Goal: Communication & Community: Answer question/provide support

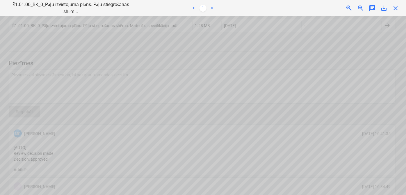
scroll to position [103, 422]
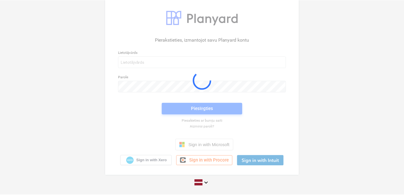
scroll to position [9, 0]
type input "[PERSON_NAME][EMAIL_ADDRESS][DOMAIN_NAME]"
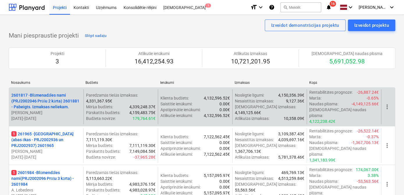
click at [39, 131] on p "1 261965 - [GEOGRAPHIC_DATA] (abas ēkas - PRJ2002936 un PRJ2002937) 2601965" at bounding box center [46, 139] width 70 height 17
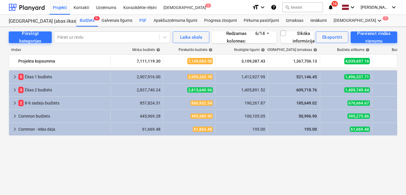
click at [144, 19] on div "PSF" at bounding box center [143, 21] width 14 height 12
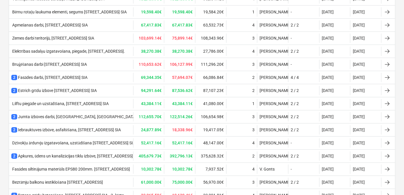
scroll to position [217, 0]
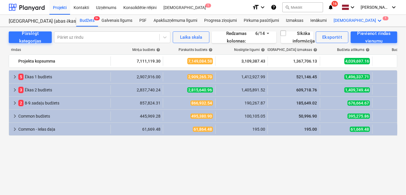
click at [376, 20] on icon "keyboard_arrow_down" at bounding box center [379, 20] width 7 height 7
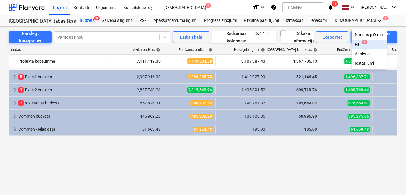
click at [351, 48] on div "Faili 1" at bounding box center [368, 45] width 35 height 10
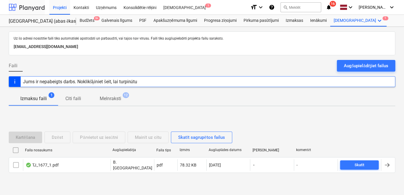
click at [32, 8] on div at bounding box center [27, 7] width 36 height 15
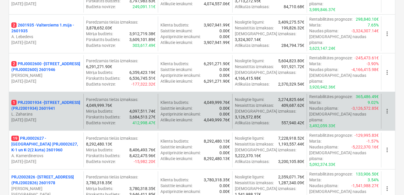
scroll to position [529, 0]
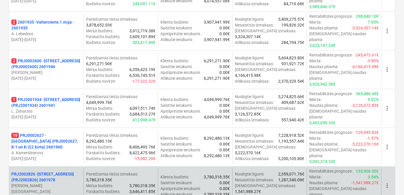
click at [49, 171] on p "PRJ2002826 - [STREET_ADDRESS] (PRJ2002826) 2601978" at bounding box center [46, 177] width 70 height 12
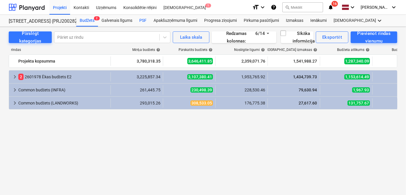
click at [141, 19] on div "PSF" at bounding box center [143, 21] width 14 height 12
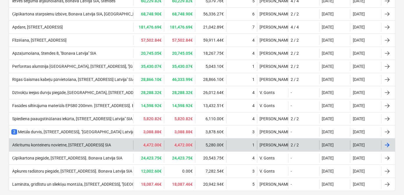
scroll to position [466, 0]
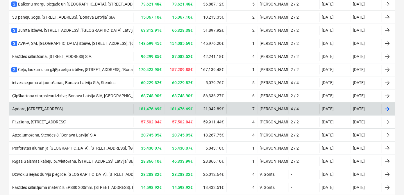
click at [63, 106] on div "Apdare, [STREET_ADDRESS]" at bounding box center [36, 108] width 51 height 5
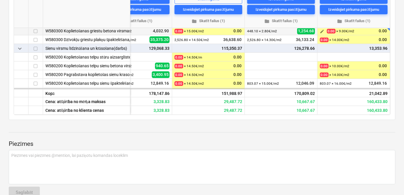
scroll to position [89, 401]
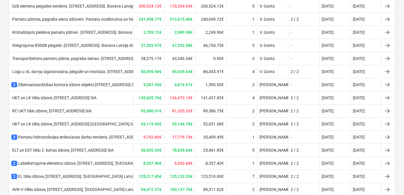
scroll to position [466, 0]
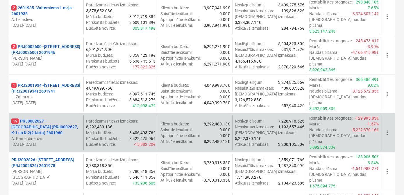
scroll to position [529, 0]
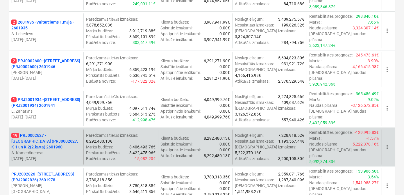
click at [39, 132] on p "19 PRJ0002627 - [GEOGRAPHIC_DATA] (PRJ0002627, K-1 un K-2(2.kārta) 2601960" at bounding box center [46, 140] width 70 height 17
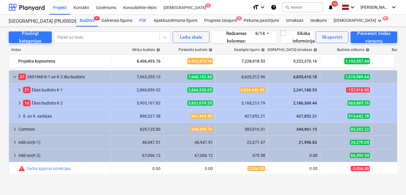
click at [139, 19] on div "PSF" at bounding box center [143, 21] width 14 height 12
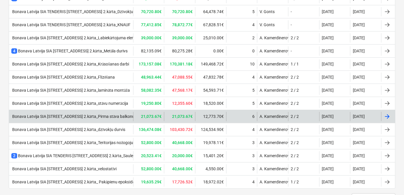
scroll to position [388, 0]
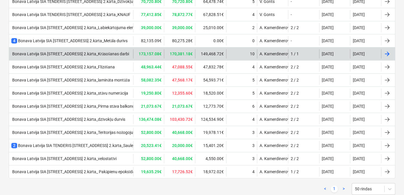
click at [93, 51] on div "Bonava Latvija SIA [STREET_ADDRESS] 2.kārta_Krāsošanas darbi" at bounding box center [70, 53] width 118 height 5
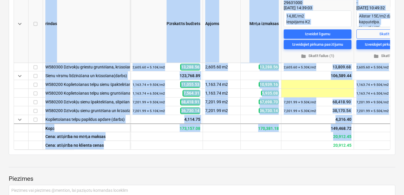
scroll to position [89, 0]
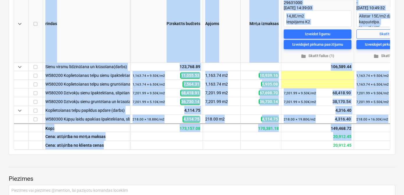
drag, startPoint x: 144, startPoint y: 147, endPoint x: 186, endPoint y: 153, distance: 42.6
click at [186, 153] on div "keyboard_arrow_down rindas Pārskatīts budžets Apjoms Mērķa izmaksas more_vert […" at bounding box center [202, 67] width 387 height 176
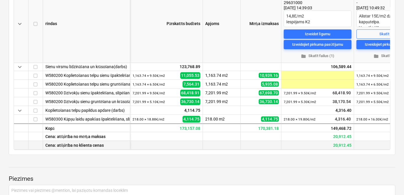
drag, startPoint x: 143, startPoint y: 147, endPoint x: 147, endPoint y: 147, distance: 3.2
click at [147, 147] on div at bounding box center [166, 145] width 73 height 9
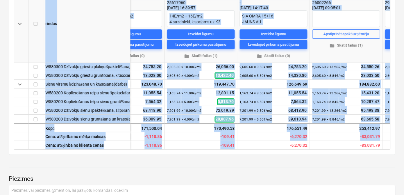
scroll to position [89, 480]
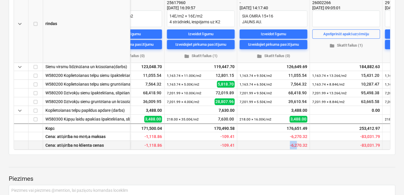
drag, startPoint x: 265, startPoint y: 148, endPoint x: 296, endPoint y: 147, distance: 31.4
click at [296, 147] on div "-6,270.32" at bounding box center [273, 145] width 73 height 9
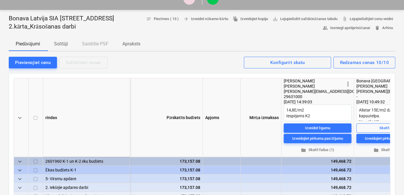
scroll to position [0, 0]
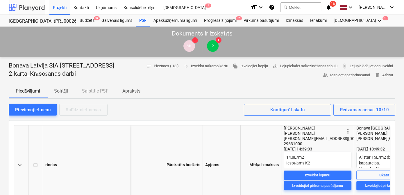
click at [33, 7] on div at bounding box center [27, 7] width 36 height 15
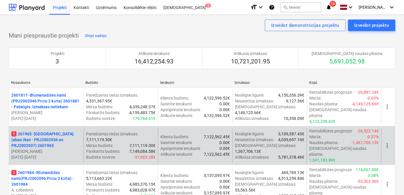
click at [50, 132] on p "1 261965 - [GEOGRAPHIC_DATA] (abas ēkas - PRJ2002936 un PRJ2002937) 2601965" at bounding box center [46, 139] width 70 height 17
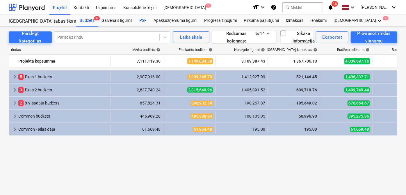
click at [143, 16] on div "PSF" at bounding box center [143, 21] width 14 height 12
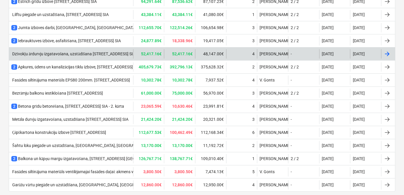
scroll to position [393, 0]
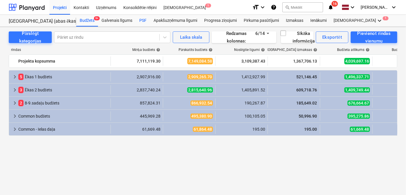
click at [142, 19] on div "PSF" at bounding box center [143, 21] width 14 height 12
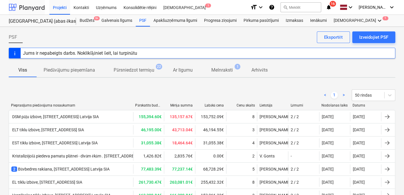
click at [39, 9] on div at bounding box center [27, 7] width 36 height 15
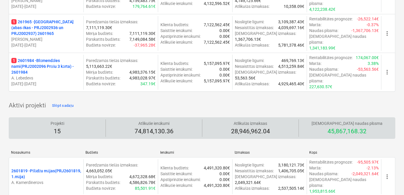
scroll to position [141, 0]
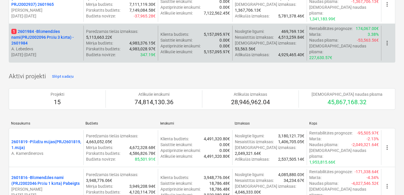
click at [52, 28] on p "1 2601984 - Blūmendāles nami(PRJ2002096 Prūšu 3 kārta) - 2601984" at bounding box center [46, 36] width 70 height 17
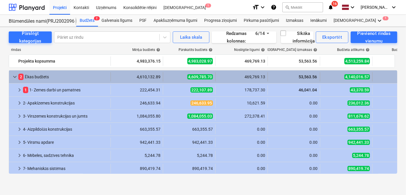
click at [11, 77] on span "keyboard_arrow_down" at bounding box center [14, 76] width 7 height 7
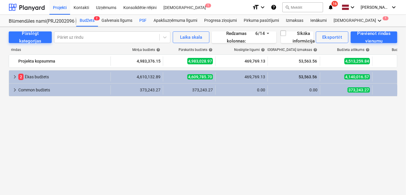
click at [139, 17] on div "PSF" at bounding box center [143, 21] width 14 height 12
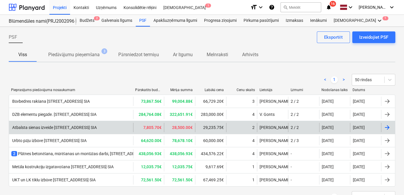
scroll to position [23, 0]
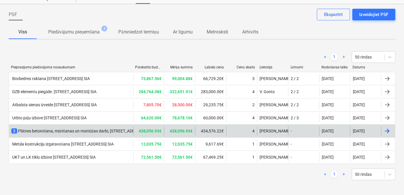
click at [115, 130] on div "2 Plātnes betonēšana, mūrēšanas un montāžas darbi, [STREET_ADDRESS] [GEOGRAPHIC…" at bounding box center [109, 131] width 196 height 6
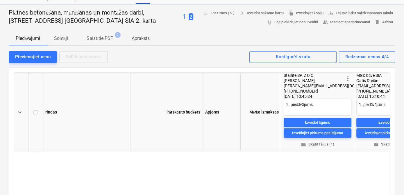
type textarea "x"
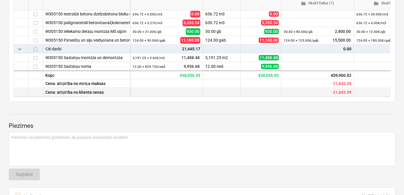
scroll to position [269, 0]
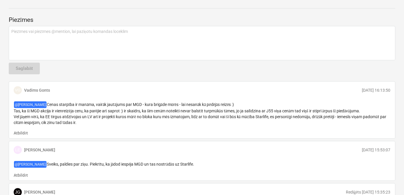
click at [26, 132] on p "Atbildēt" at bounding box center [21, 133] width 14 height 6
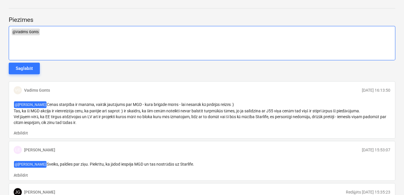
click at [42, 32] on p "﻿ @ [PERSON_NAME] ﻿ ﻿ ﻿" at bounding box center [201, 31] width 381 height 7
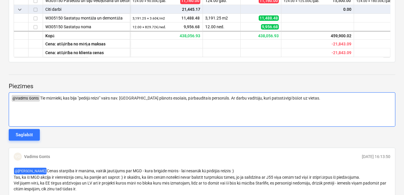
click at [266, 99] on span "Tie mūrnieki, kas bija "pedējā reizē" vairs nav. [GEOGRAPHIC_DATA] plānots esoš…" at bounding box center [180, 98] width 280 height 5
click at [308, 97] on p "﻿ @ [PERSON_NAME] ﻿ Tie mūrnieki, kas bija "pedējā reizē" vairs nav. [GEOGRAPHI…" at bounding box center [201, 98] width 381 height 7
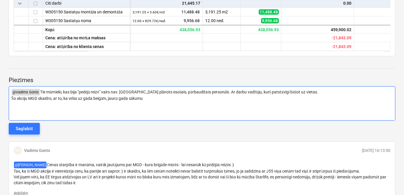
click at [107, 99] on span "Šo akciju MGD skaidro, ar to, ka vēlās uz gada beigām, jaunā gada sākumu" at bounding box center [76, 98] width 131 height 5
click at [82, 98] on span "Šo akciju MGD skaidro, ar to, ka vēlās uz gada beigas, jaunā gada sākumu" at bounding box center [76, 98] width 131 height 5
click at [145, 97] on p "Šo akciju MGD skaidro, ar to, ka vēlās gada beigas, jaunā gada sākumu" at bounding box center [201, 98] width 381 height 6
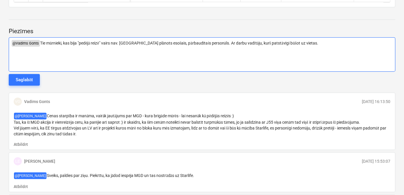
scroll to position [280, 0]
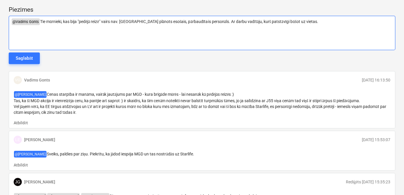
click at [304, 23] on span "Tie mūrnieki, kas bija "pedējā reizē" vairs nav. [GEOGRAPHIC_DATA] plānots esoš…" at bounding box center [179, 21] width 278 height 5
click at [311, 21] on p "﻿ @ [PERSON_NAME] ﻿ Tie mūrnieki, kas bija "pedējā reizē" vairs nav. [GEOGRAPHI…" at bounding box center [201, 21] width 381 height 7
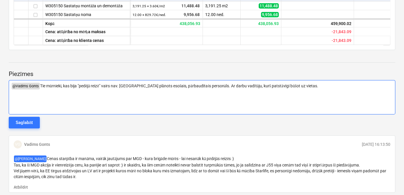
click at [22, 90] on p "﻿" at bounding box center [201, 92] width 381 height 6
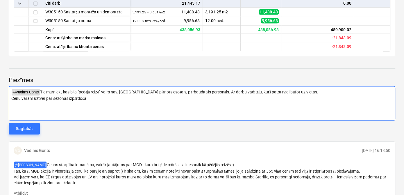
click at [44, 99] on span "Cenu varam uztver par sezonas izpārdoša" at bounding box center [48, 98] width 75 height 5
click at [91, 96] on p "Cenu varam uztvert par sezonas izpārdoša" at bounding box center [201, 98] width 381 height 6
drag, startPoint x: 116, startPoint y: 100, endPoint x: 10, endPoint y: 97, distance: 106.1
click at [10, 97] on div "﻿ @ [PERSON_NAME] ﻿ Tie mūrnieki, kas bija "pedējā reizē" vairs nav. [GEOGRAPHI…" at bounding box center [202, 103] width 387 height 34
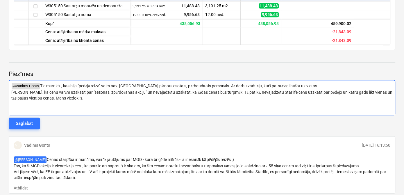
scroll to position [227, 0]
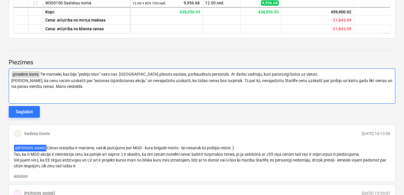
click at [49, 86] on span "[PERSON_NAME], ka cenu varām uzskatīt par "sezonas izpārdošanas akciju" un neva…" at bounding box center [202, 83] width 382 height 10
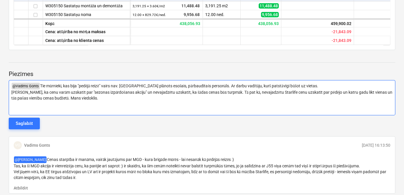
click at [93, 98] on span "[PERSON_NAME], ka cenu varām uzskatīt par "sezonas izpārdošanas akciju" un neva…" at bounding box center [202, 95] width 382 height 10
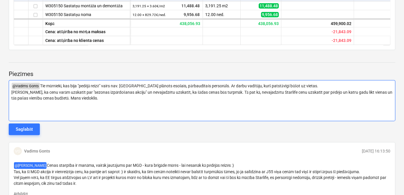
scroll to position [221, 0]
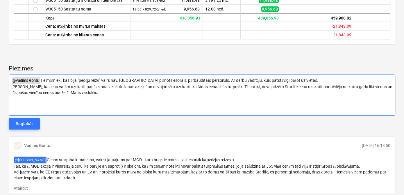
click at [219, 80] on span "Tie mūrnieki, kas bija "pedējā reizē" vairs nav. [GEOGRAPHIC_DATA] plānots esoš…" at bounding box center [179, 80] width 278 height 5
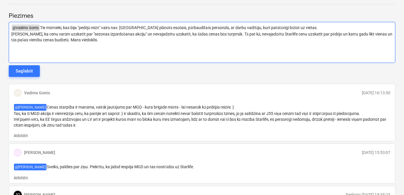
scroll to position [239, 0]
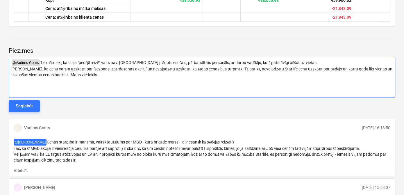
click at [99, 76] on p "[PERSON_NAME], ka cenu varām uzskatīt par "sezonas izpārdošanas akciju" un neva…" at bounding box center [201, 72] width 381 height 12
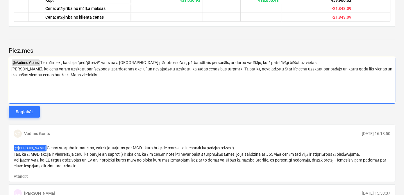
scroll to position [227, 0]
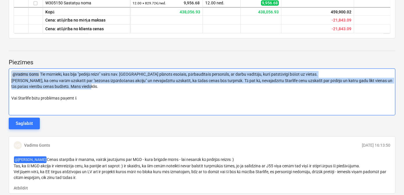
drag, startPoint x: 101, startPoint y: 88, endPoint x: 13, endPoint y: 73, distance: 89.3
click at [13, 73] on div "﻿ @ [PERSON_NAME] ﻿ Tie mūrnieki, kas bija "pedējā reizē" vairs nav. [GEOGRAPHI…" at bounding box center [202, 91] width 387 height 47
copy div "﻿ @ [PERSON_NAME] ﻿ Tie mūrnieki, kas bija "pedējā reizē" vairs nav. [GEOGRAPHI…"
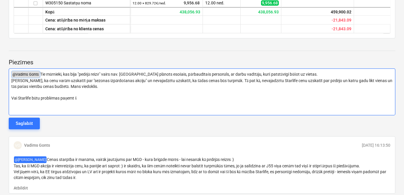
click at [93, 101] on p "﻿" at bounding box center [201, 104] width 381 height 6
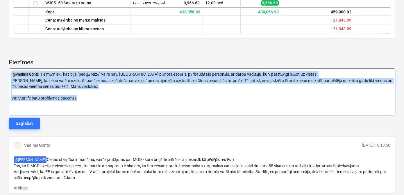
drag, startPoint x: 88, startPoint y: 99, endPoint x: 13, endPoint y: 74, distance: 79.9
click at [13, 74] on div "﻿ @ [PERSON_NAME] ﻿ Tie mūrnieki, kas bija "pedējā reizē" vairs nav. [GEOGRAPHI…" at bounding box center [202, 91] width 387 height 47
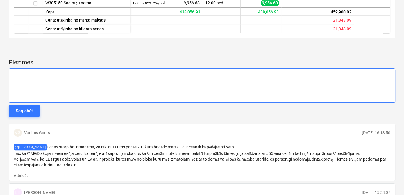
scroll to position [203, 0]
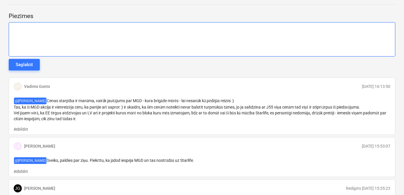
type textarea "x"
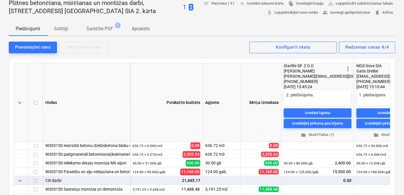
scroll to position [0, 0]
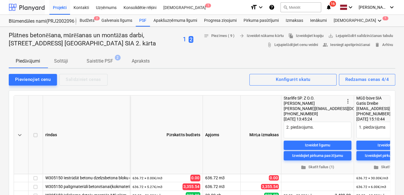
click at [35, 7] on div at bounding box center [27, 7] width 36 height 15
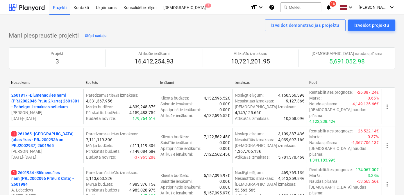
click at [331, 8] on icon "notifications" at bounding box center [329, 7] width 6 height 7
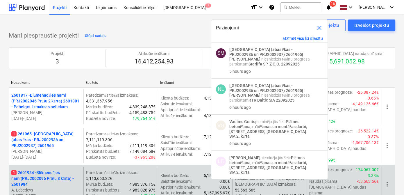
click at [45, 169] on p "1 2601984 - Blūmendāles nami(PRJ2002096 Prūšu 3 kārta) - 2601984" at bounding box center [46, 177] width 70 height 17
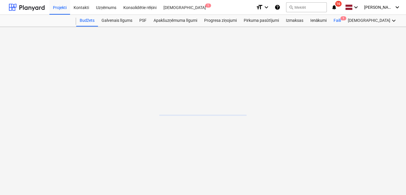
click at [339, 22] on div "Faili 1" at bounding box center [337, 21] width 14 height 12
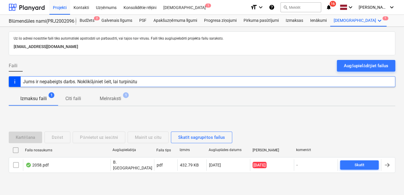
scroll to position [12, 0]
